Goal: Find specific page/section: Locate a particular part of the current website

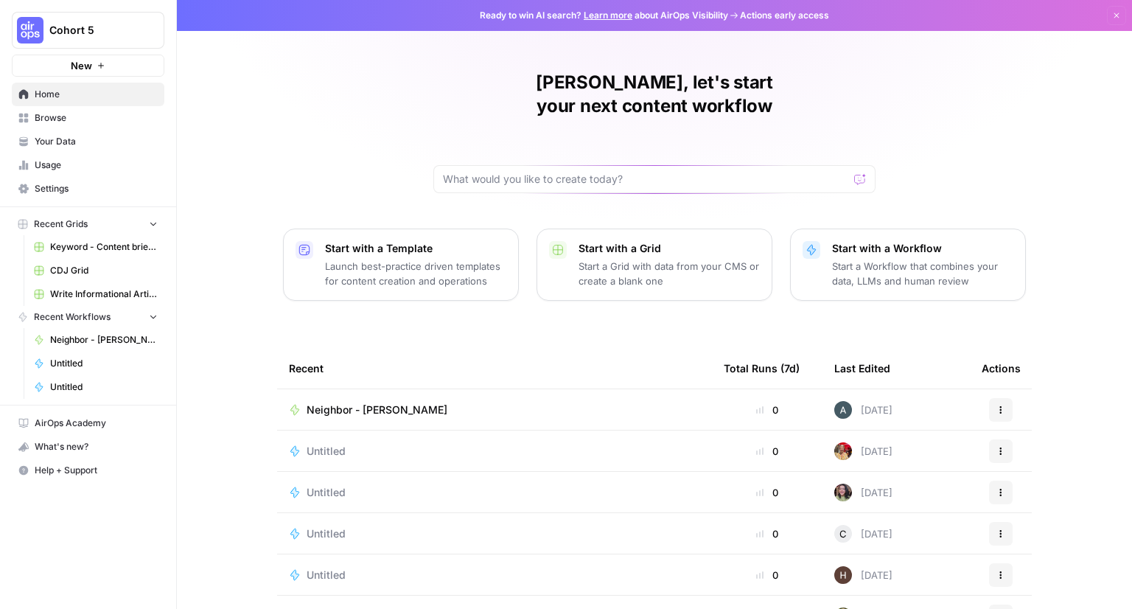
click at [80, 29] on span "Cohort 5" at bounding box center [93, 30] width 89 height 15
click at [318, 113] on div "[PERSON_NAME], let's start your next content workflow Start with a Template Lau…" at bounding box center [654, 351] width 955 height 702
click at [76, 316] on span "Recent Workflows" at bounding box center [72, 316] width 77 height 13
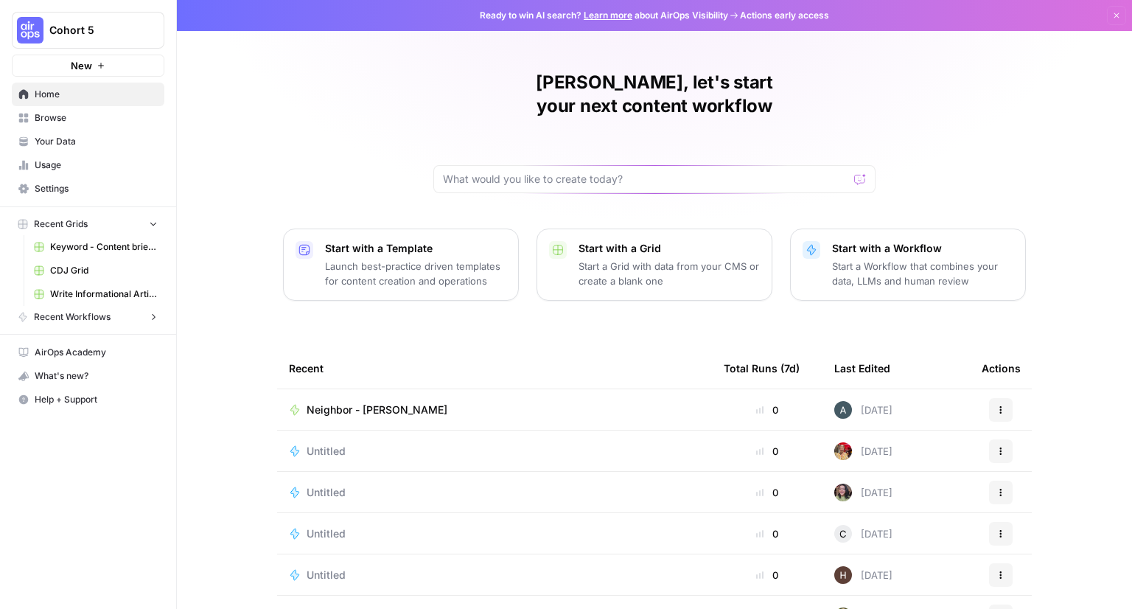
click at [76, 316] on span "Recent Workflows" at bounding box center [72, 316] width 77 height 13
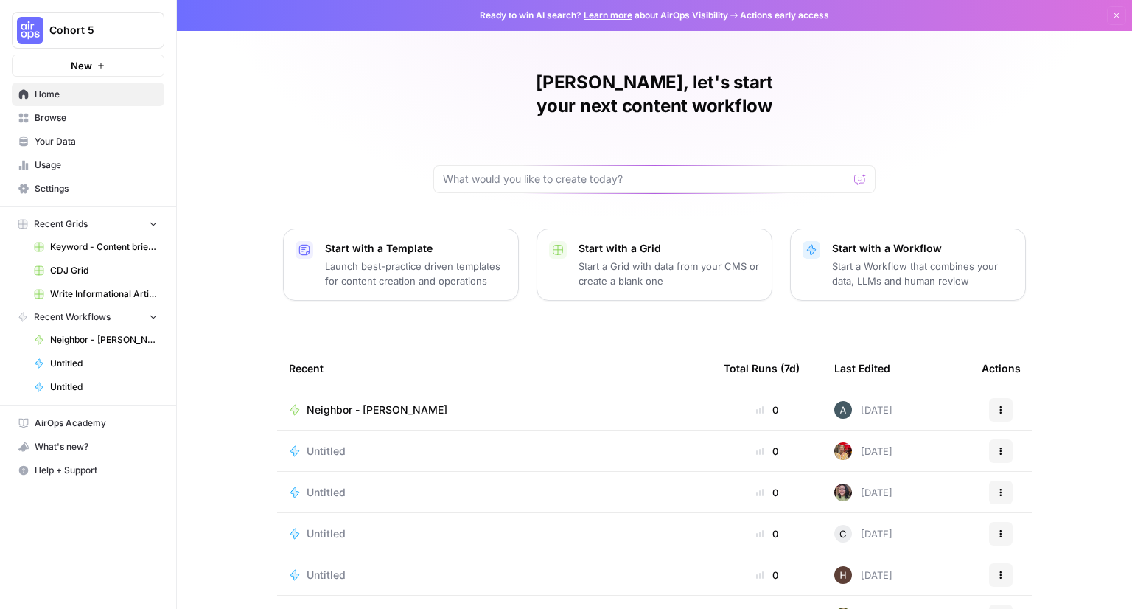
click at [519, 17] on span "Ready to win AI search? Learn more about AirOps Visibility" at bounding box center [604, 15] width 248 height 13
click at [522, 12] on span "Ready to win AI search? Learn more about AirOps Visibility" at bounding box center [604, 15] width 248 height 13
click at [334, 82] on div "[PERSON_NAME], let's start your next content workflow Start with a Template Lau…" at bounding box center [654, 351] width 955 height 702
click at [521, 13] on span "Ready to win AI search? Learn more about AirOps Visibility" at bounding box center [604, 15] width 248 height 13
click at [97, 34] on span "Cohort 5" at bounding box center [93, 30] width 89 height 15
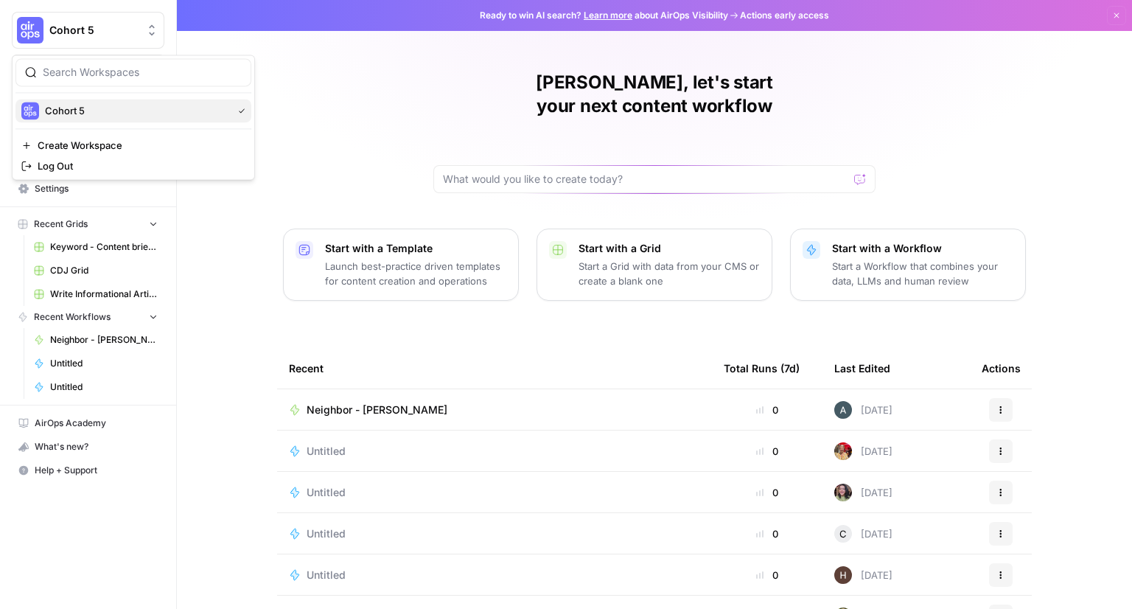
click at [62, 110] on span "Cohort 5" at bounding box center [135, 110] width 181 height 15
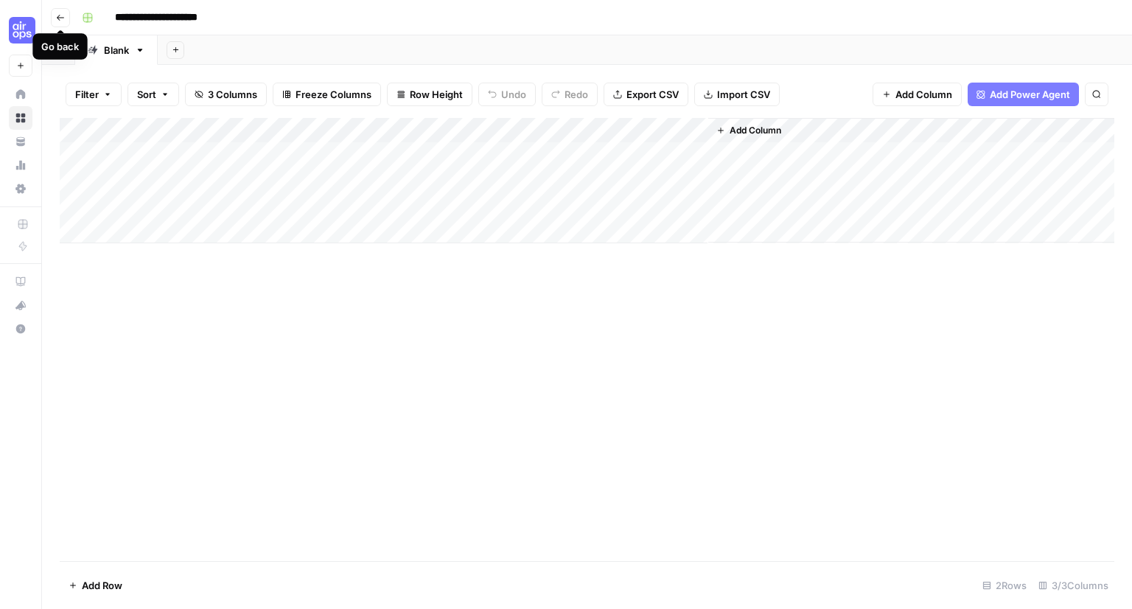
click at [64, 17] on span "Go back" at bounding box center [64, 17] width 1 height 1
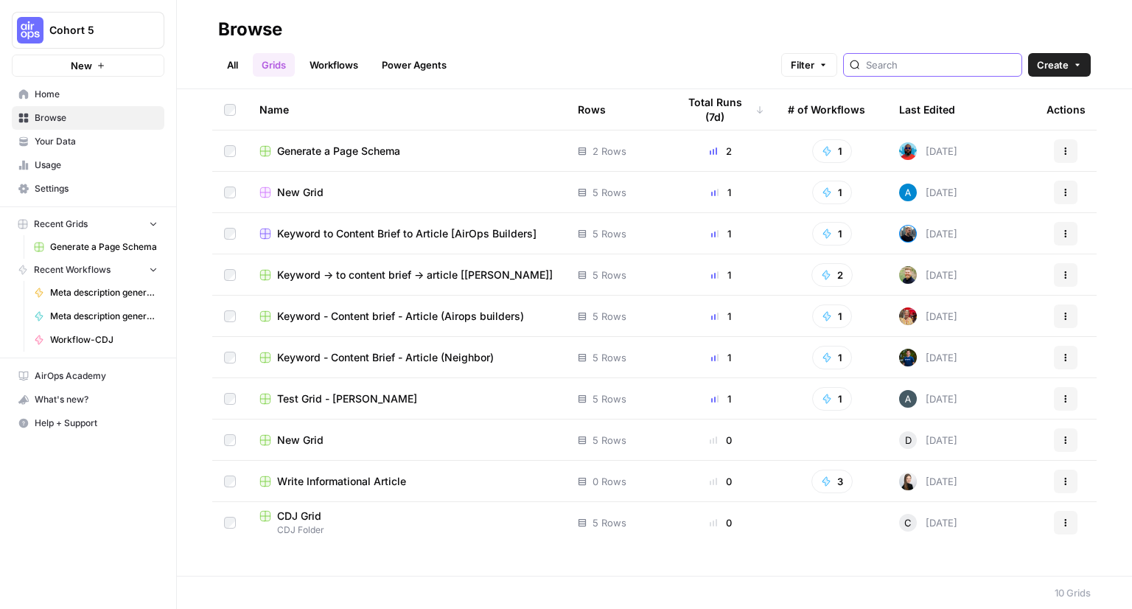
click at [933, 71] on input "search" at bounding box center [941, 64] width 150 height 15
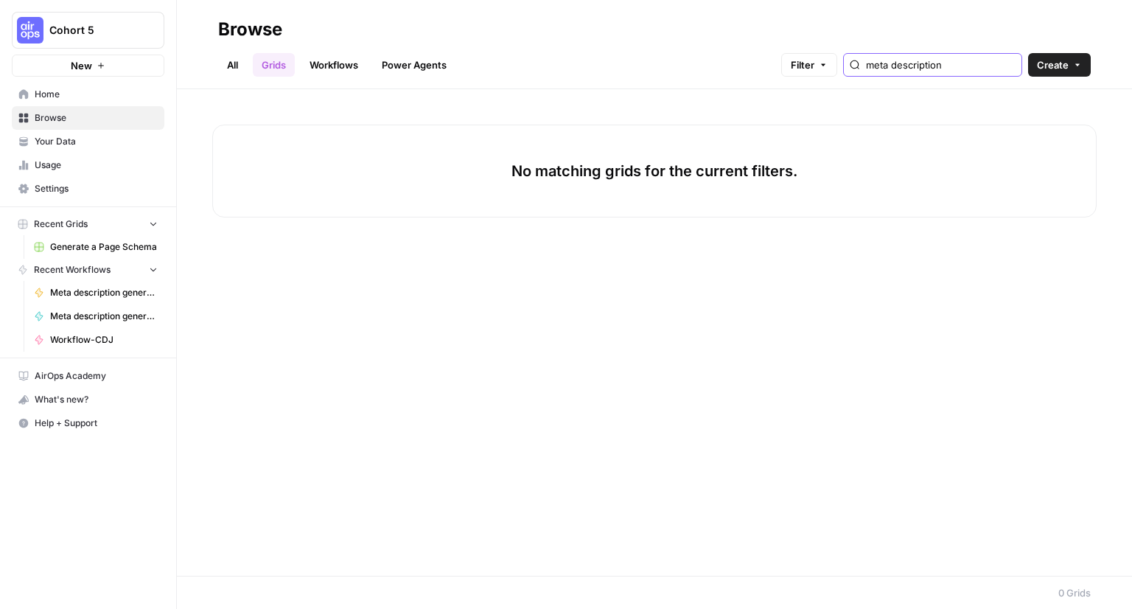
type input "meta description"
click at [1005, 66] on input "meta description" at bounding box center [941, 64] width 150 height 15
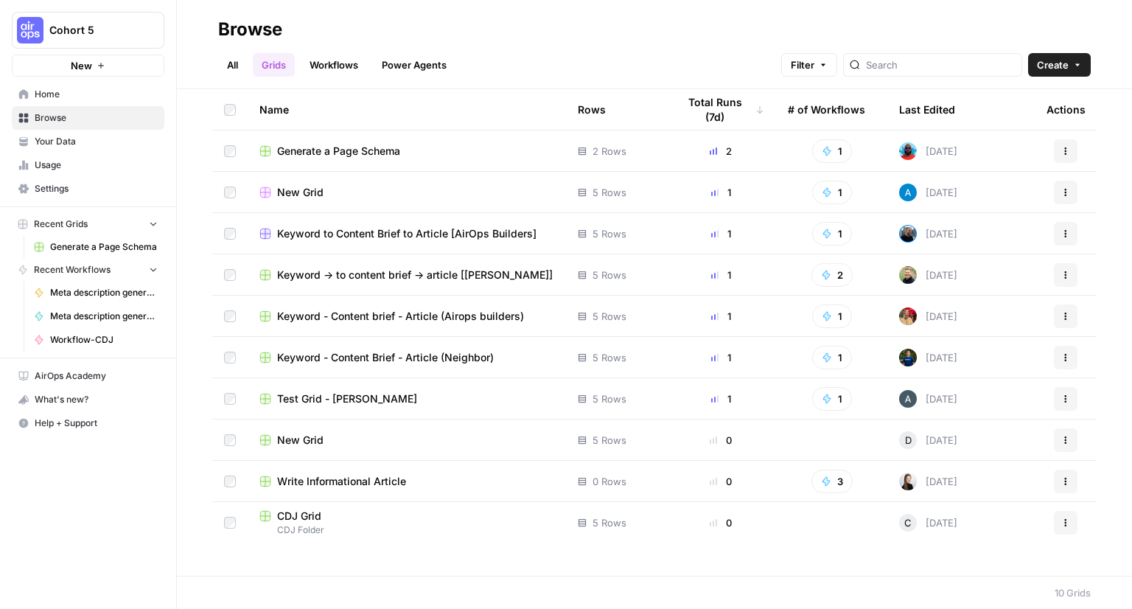
click at [354, 67] on link "Workflows" at bounding box center [334, 65] width 66 height 24
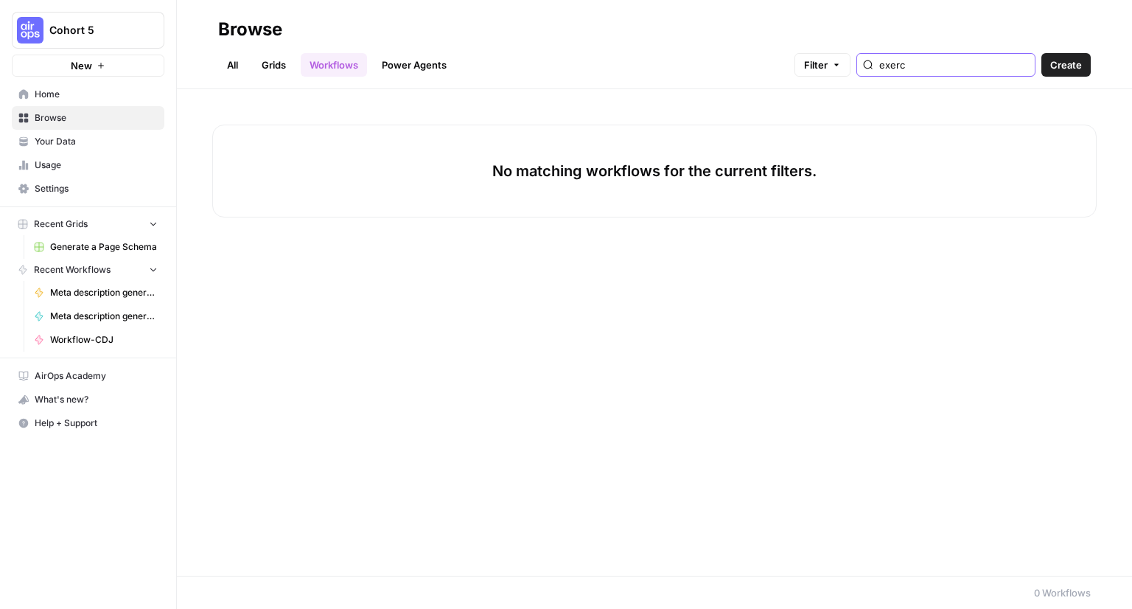
type input "exerc"
click at [268, 68] on link "Grids" at bounding box center [274, 65] width 42 height 24
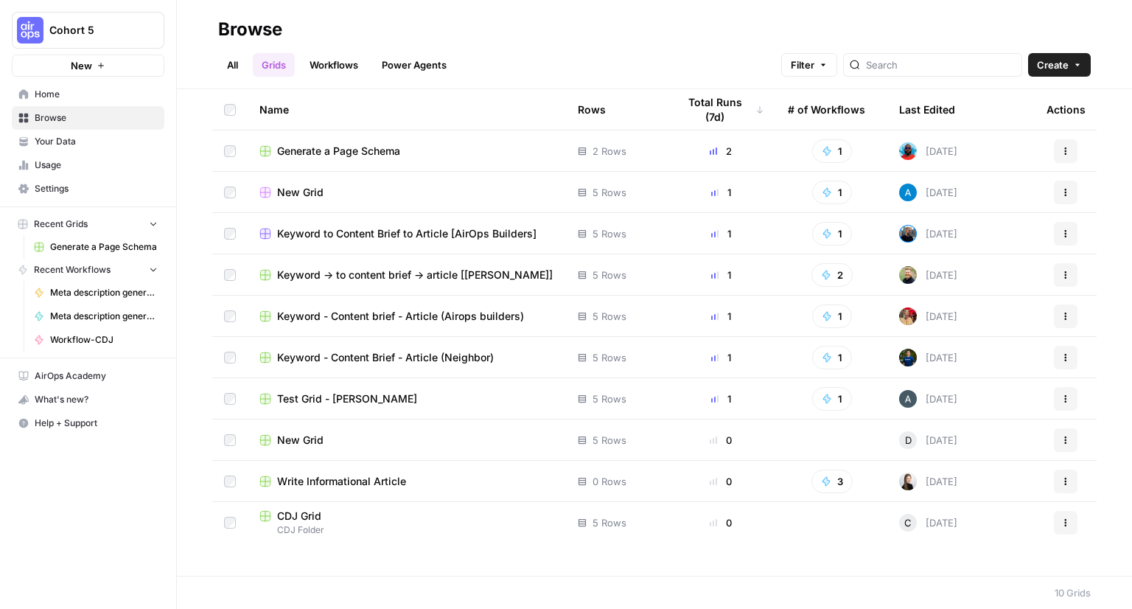
click at [333, 67] on link "Workflows" at bounding box center [334, 65] width 66 height 24
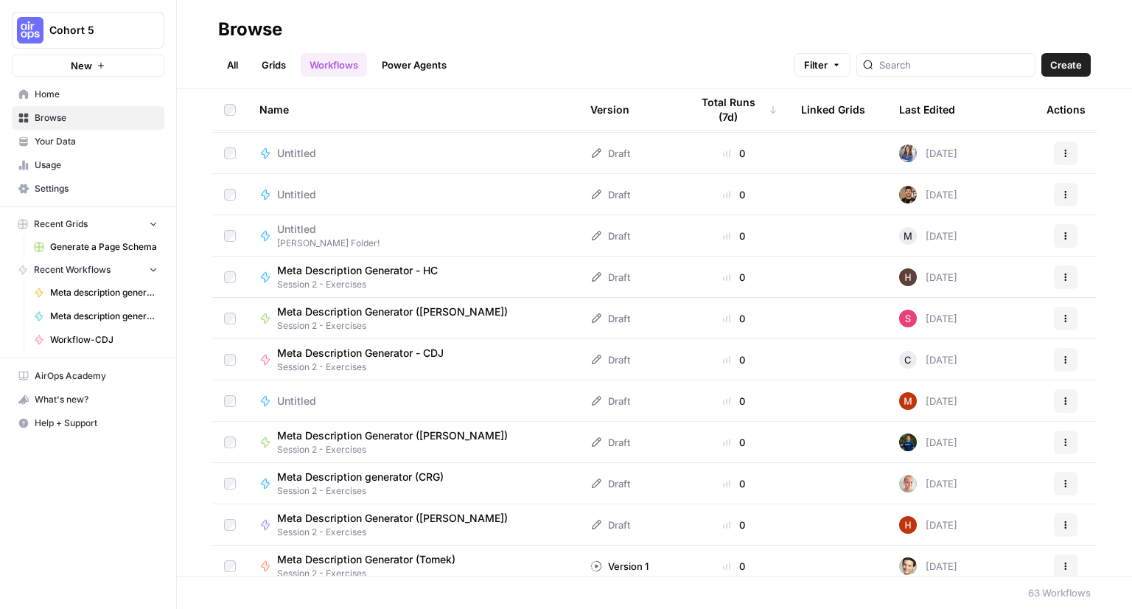
scroll to position [1179, 0]
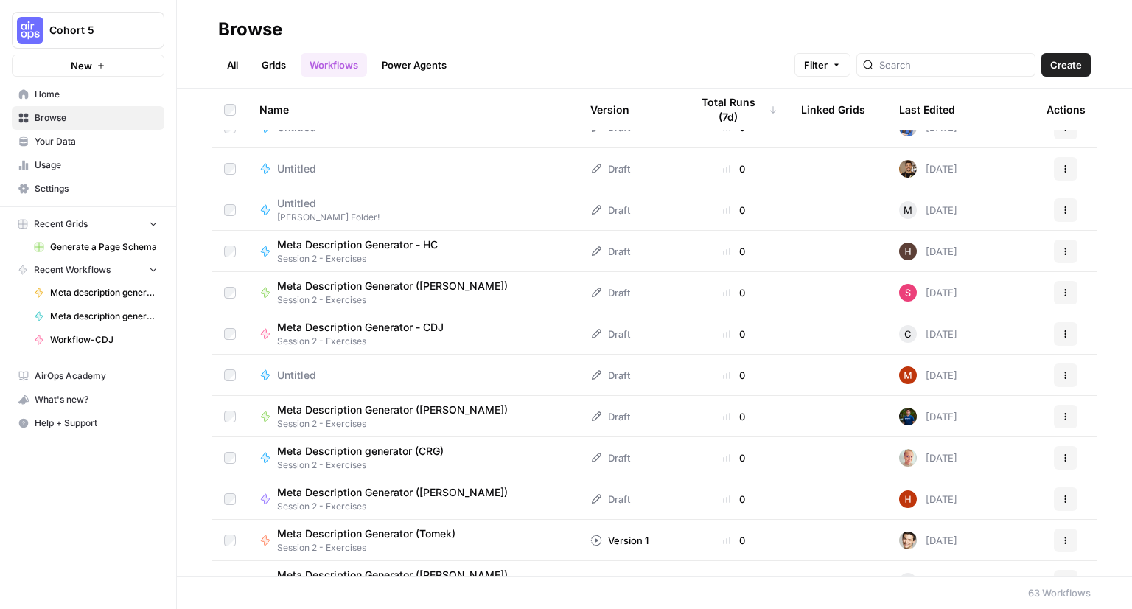
click at [377, 248] on span "Meta Description Generator - HC" at bounding box center [357, 244] width 161 height 15
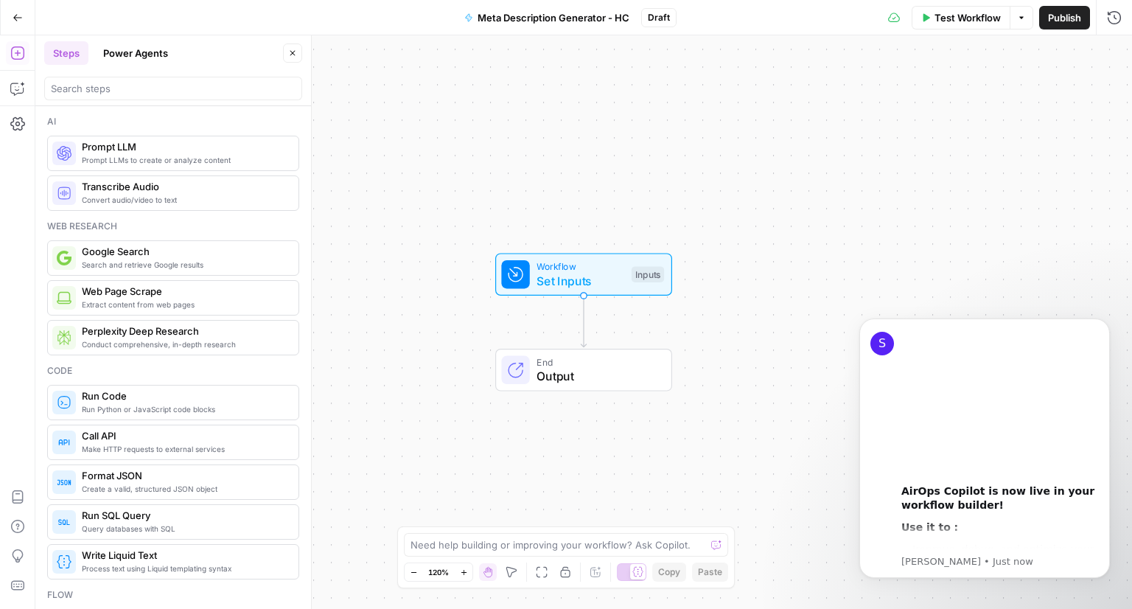
click at [13, 15] on icon "button" at bounding box center [18, 18] width 10 height 10
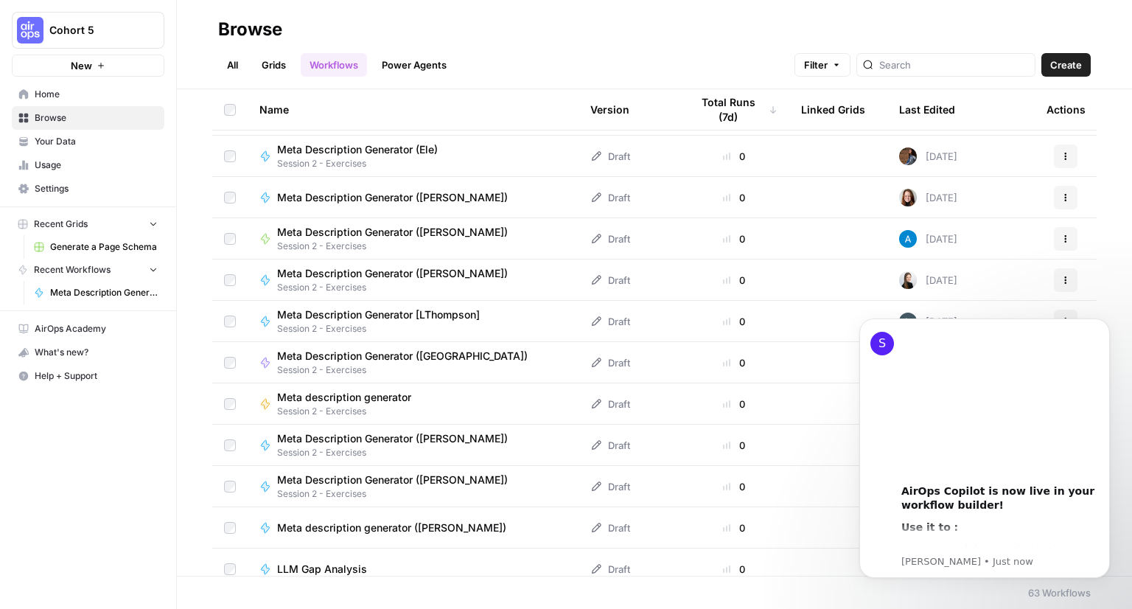
scroll to position [2155, 0]
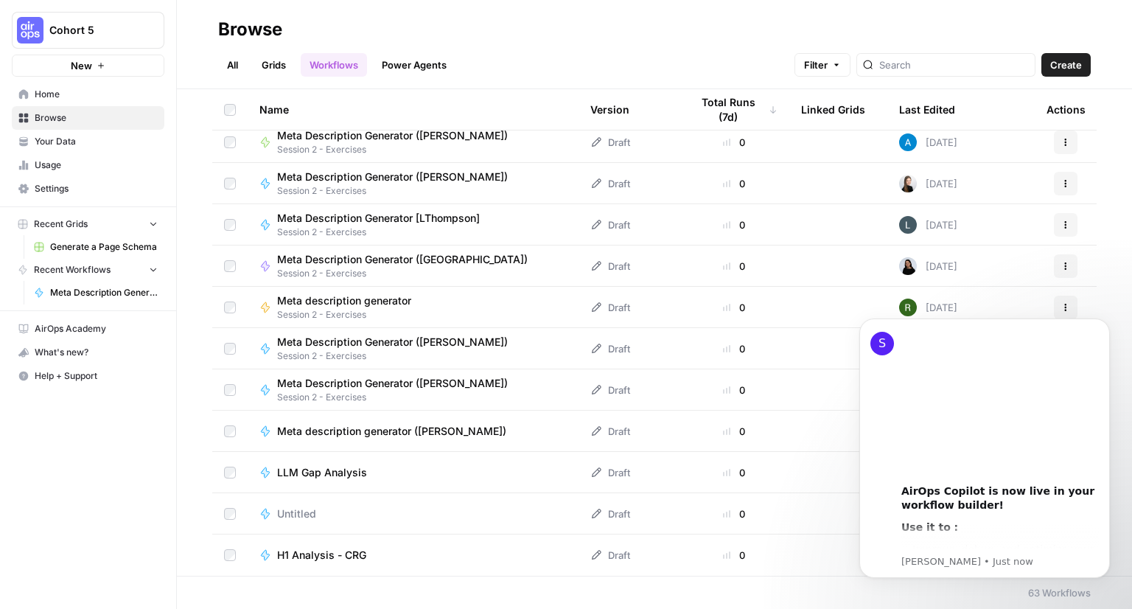
click at [380, 303] on span "Meta description generator" at bounding box center [344, 300] width 134 height 15
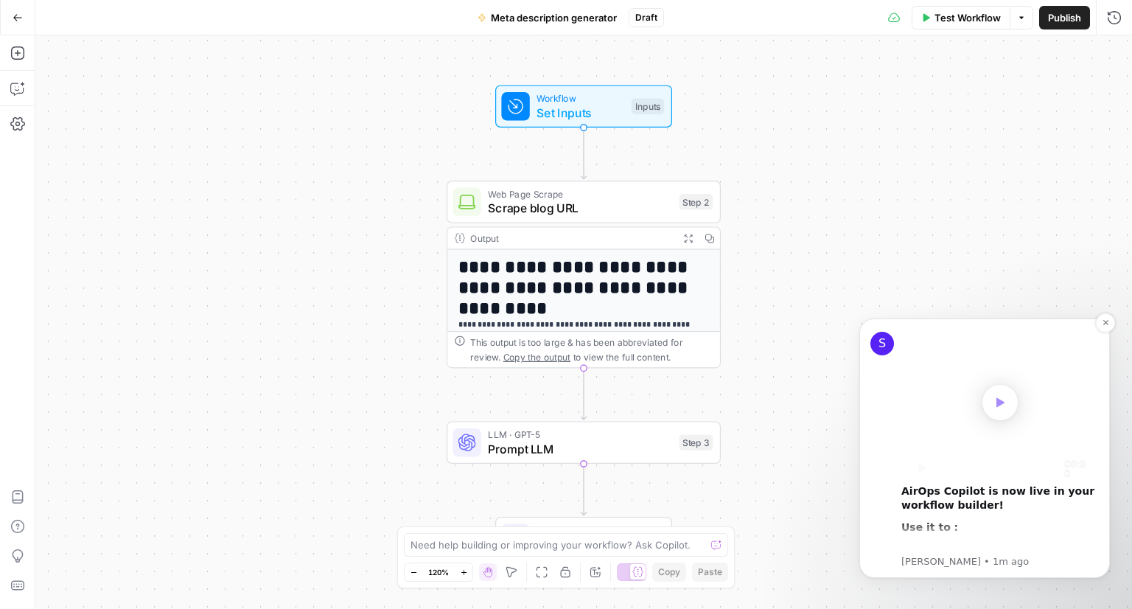
click at [1052, 436] on video "Play video" at bounding box center [1000, 402] width 198 height 149
click at [968, 347] on video "Play video" at bounding box center [1000, 402] width 198 height 149
click at [970, 145] on div "**********" at bounding box center [583, 321] width 1097 height 573
